Goal: Download file/media

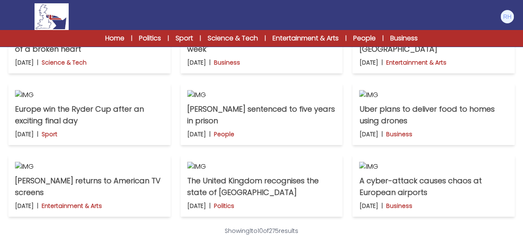
scroll to position [291, 0]
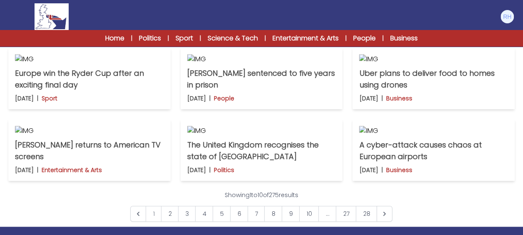
click at [218, 19] on p "Zoom CEO: "AI could lead to a 3-day week"" at bounding box center [261, 7] width 149 height 23
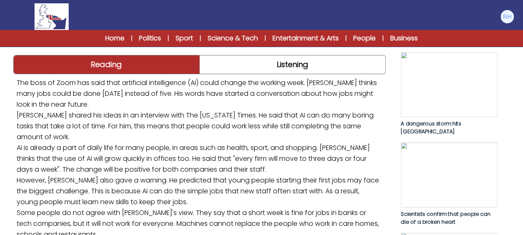
scroll to position [83, 0]
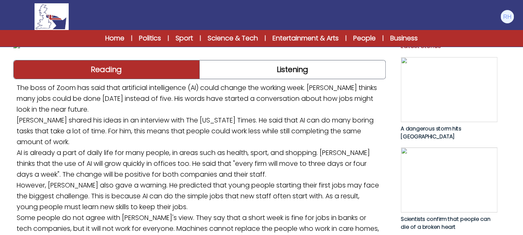
click at [407, 126] on span "A dangerous storm hits [GEOGRAPHIC_DATA]" at bounding box center [431, 133] width 60 height 16
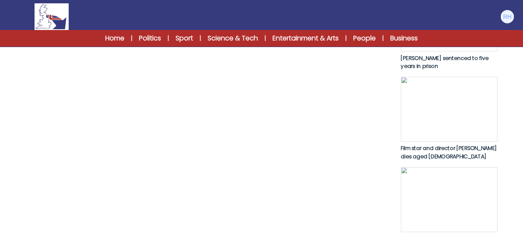
scroll to position [458, 0]
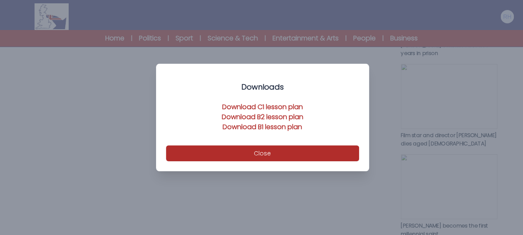
click at [273, 106] on link "Download C1 lesson plan" at bounding box center [262, 107] width 81 height 10
